Goal: Transaction & Acquisition: Purchase product/service

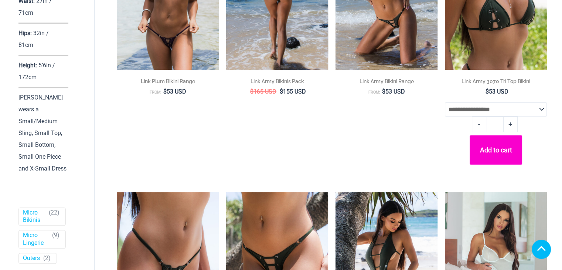
scroll to position [295, 0]
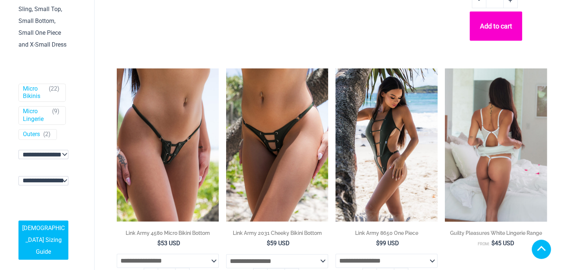
click at [498, 151] on img at bounding box center [496, 144] width 102 height 153
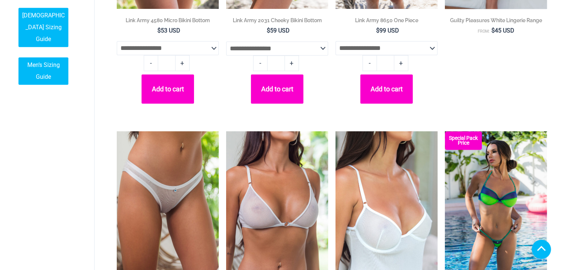
scroll to position [575, 0]
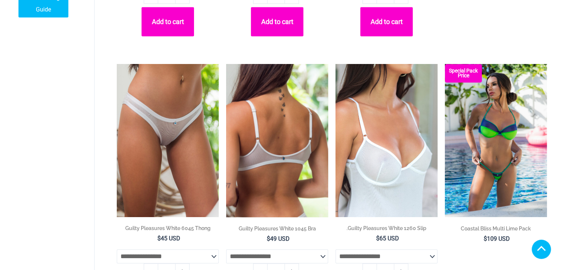
click at [284, 145] on img at bounding box center [277, 140] width 102 height 153
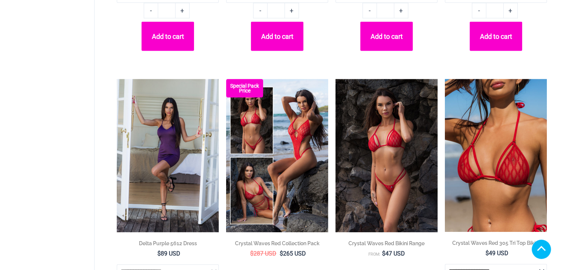
scroll to position [1575, 0]
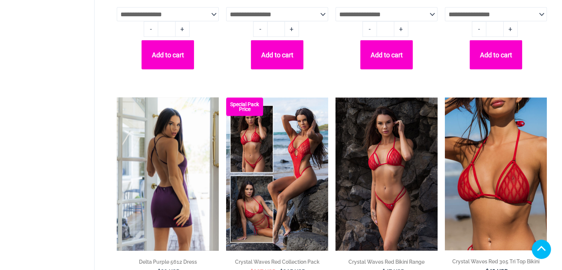
click at [182, 175] on img at bounding box center [168, 174] width 102 height 153
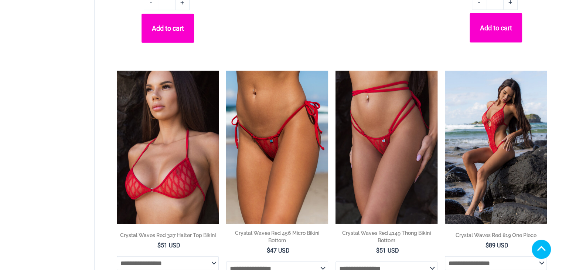
scroll to position [1877, 0]
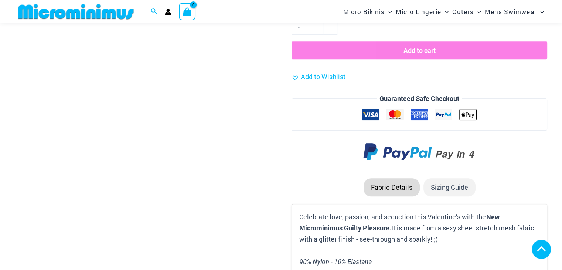
scroll to position [647, 0]
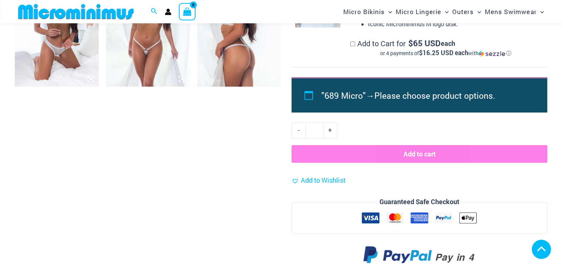
click at [171, 38] on img at bounding box center [148, 23] width 84 height 126
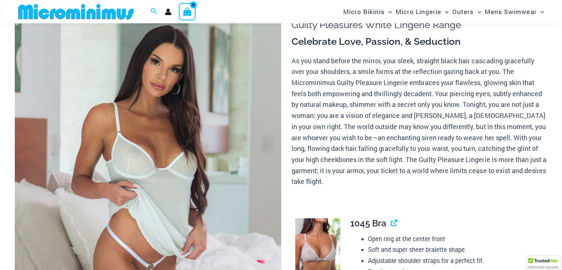
scroll to position [70, 0]
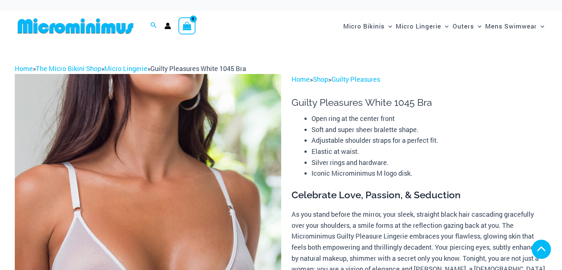
scroll to position [503, 0]
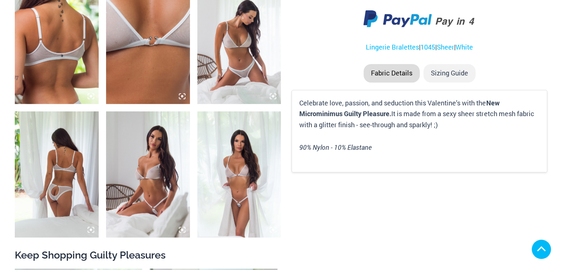
click at [162, 169] on img at bounding box center [148, 174] width 84 height 126
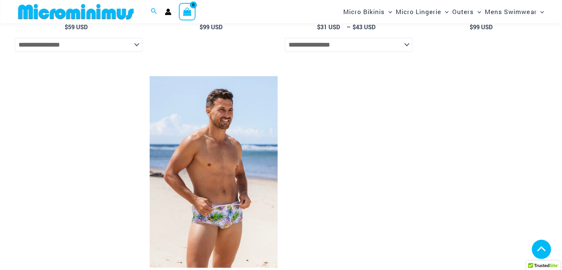
scroll to position [951, 0]
